Goal: Check status: Check status

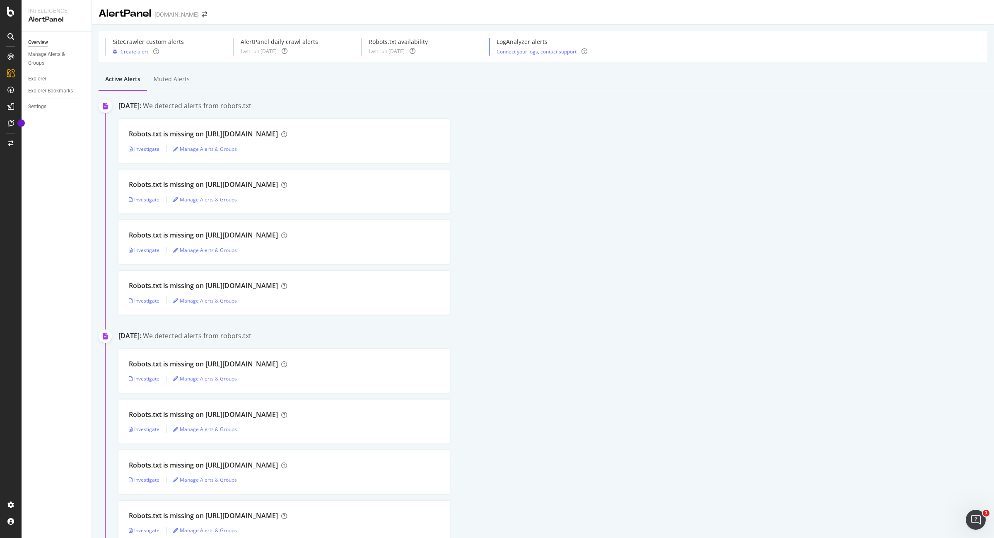
click at [272, 41] on div "AlertPanel daily crawl alerts" at bounding box center [279, 42] width 77 height 8
click at [268, 51] on div "Last run: 2025 Sep. 8th" at bounding box center [259, 51] width 36 height 7
click at [268, 36] on div "SiteCrawler custom alerts Create alert AlertPanel daily crawl alerts Last run: …" at bounding box center [543, 46] width 889 height 31
drag, startPoint x: 943, startPoint y: 10, endPoint x: 922, endPoint y: 14, distance: 21.5
click at [943, 10] on div "AlertPanel [DOMAIN_NAME]" at bounding box center [543, 10] width 902 height 21
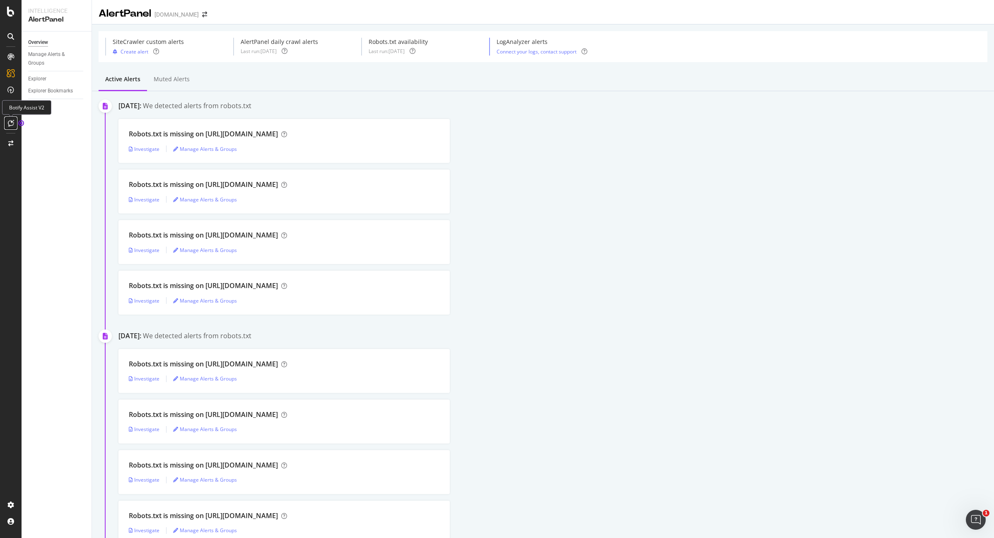
click at [10, 121] on icon at bounding box center [11, 123] width 6 height 7
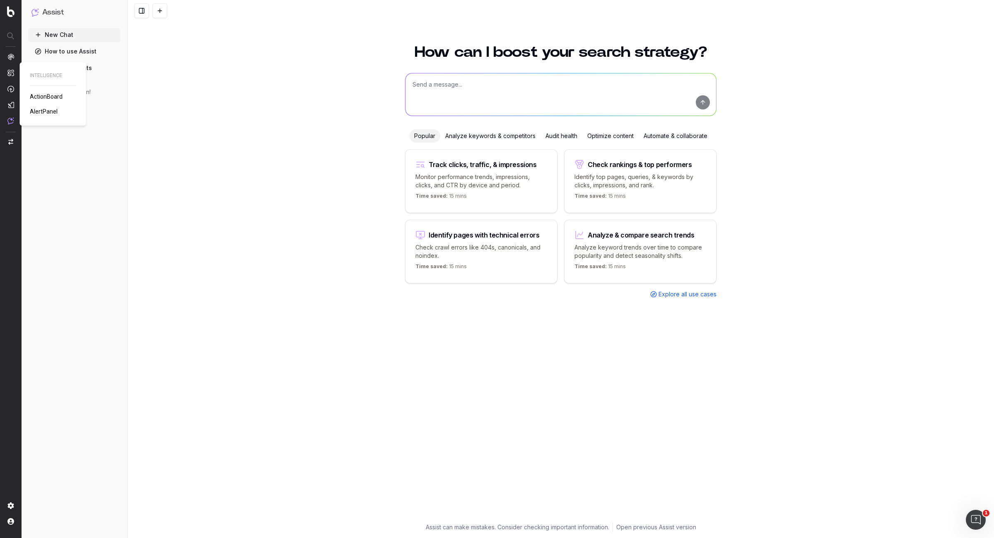
click at [35, 113] on span "AlertPanel" at bounding box center [44, 111] width 28 height 7
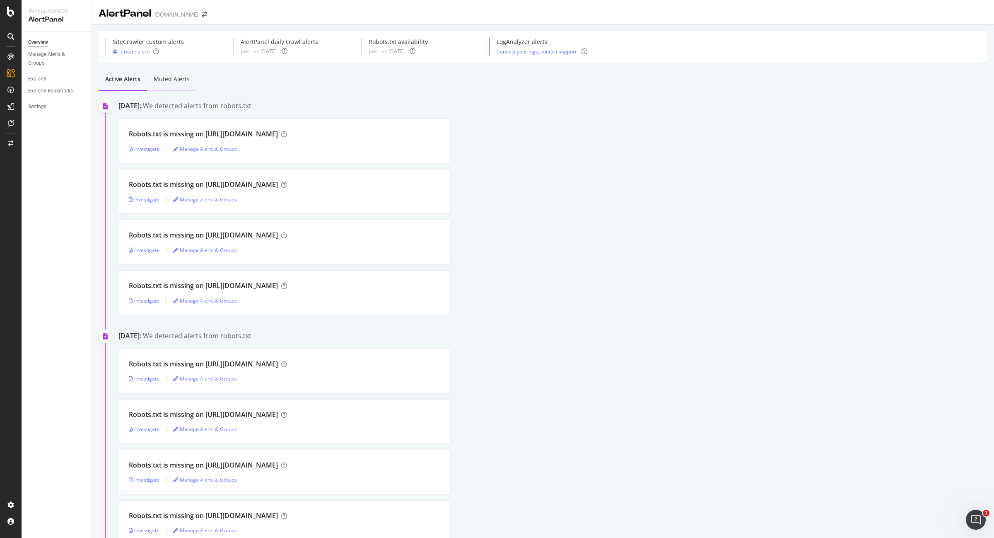
click at [172, 77] on div "Muted alerts" at bounding box center [172, 79] width 36 height 8
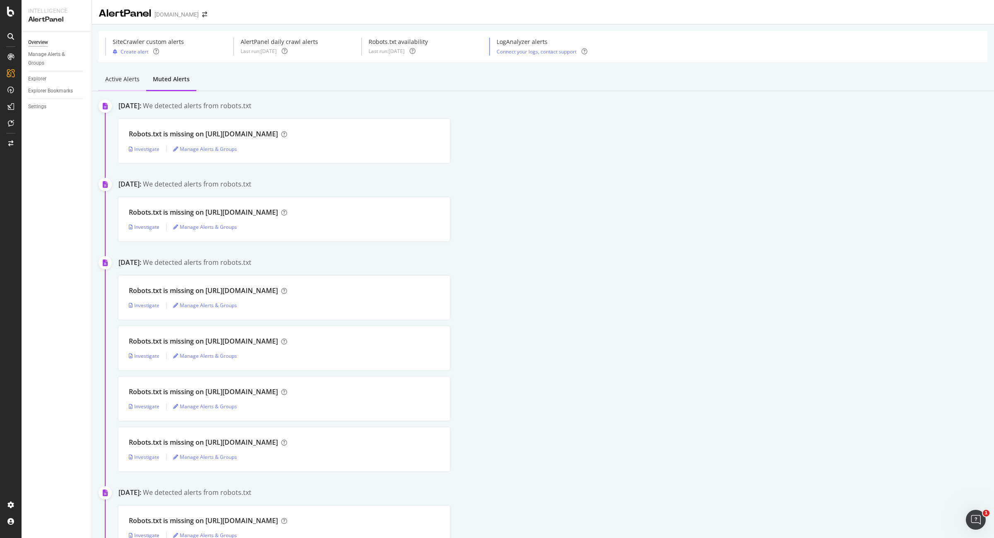
click at [129, 79] on div "Active alerts" at bounding box center [122, 79] width 34 height 8
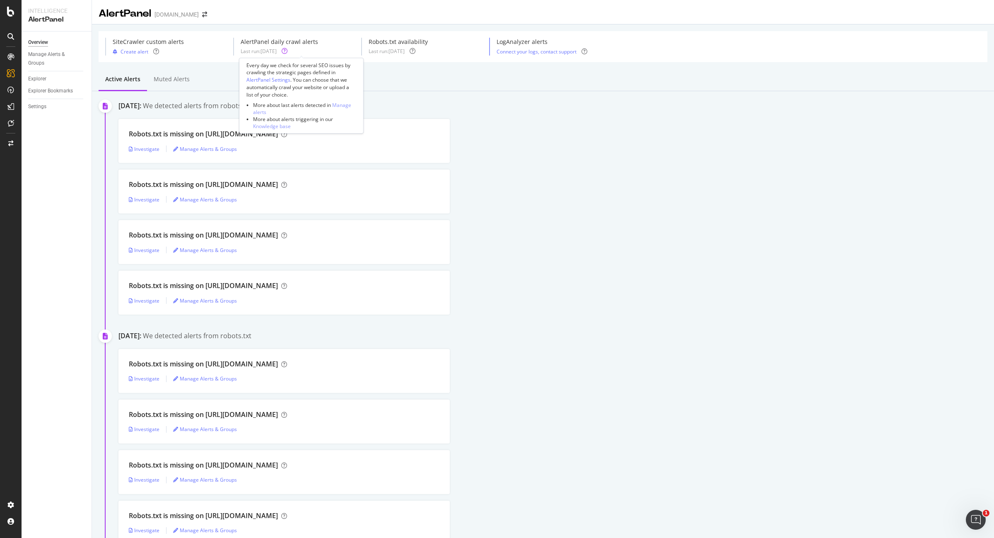
click at [287, 50] on icon at bounding box center [285, 51] width 6 height 6
click at [390, 53] on div "Last run: 2025 Sep. 9th" at bounding box center [387, 51] width 36 height 7
click at [574, 213] on div "Robots.txt is missing on https://intersport.fr/ Investigate Manage Alerts & Gro…" at bounding box center [556, 191] width 876 height 44
